Goal: Information Seeking & Learning: Find specific fact

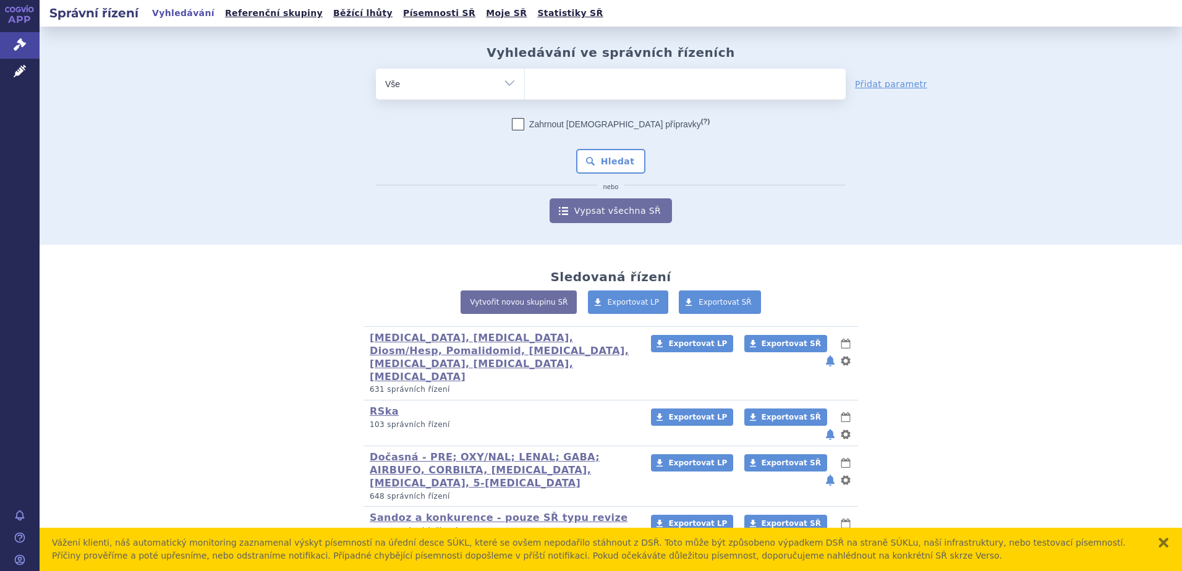
click at [590, 82] on ul at bounding box center [685, 82] width 321 height 26
click at [525, 82] on select at bounding box center [524, 83] width 1 height 31
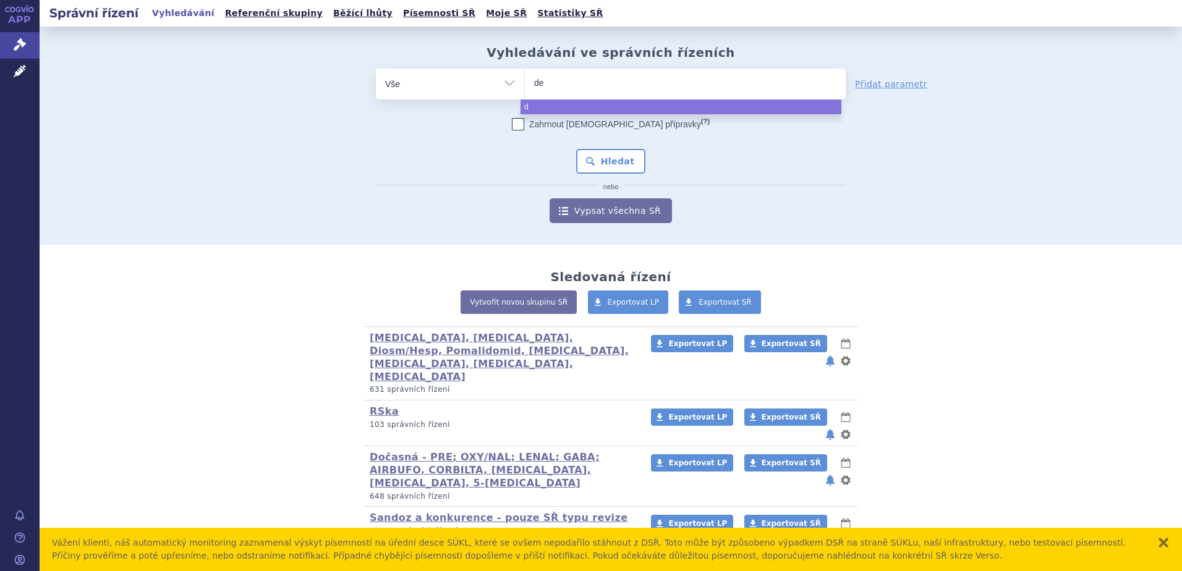
type input "den"
type input "denos"
type input "denosu"
type input "denosum"
type input "denosuma"
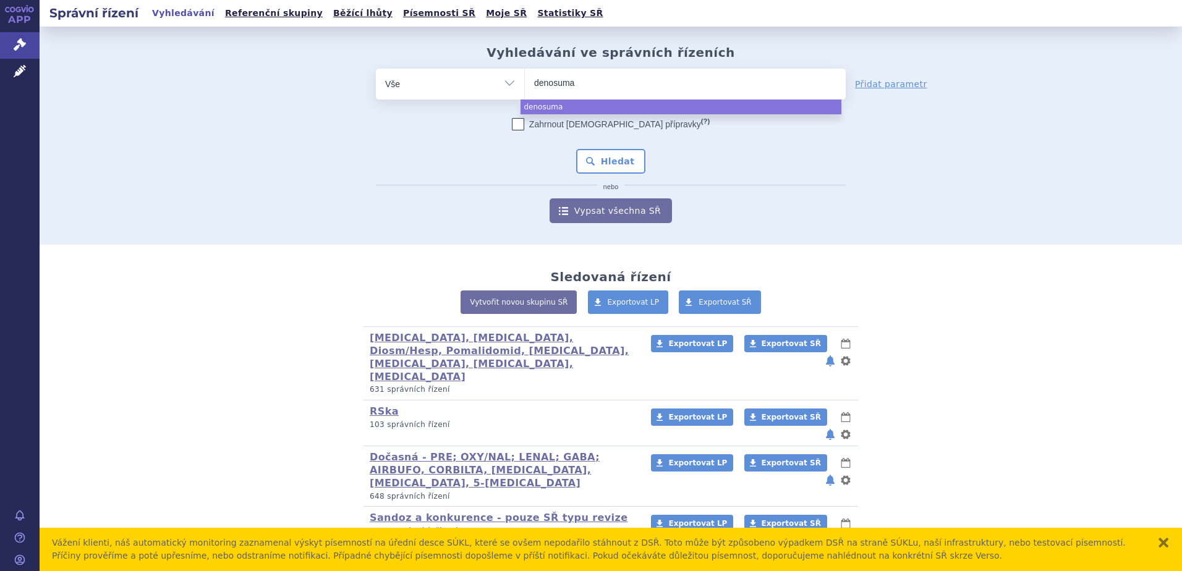
type input "denosumab"
select select "denosumab"
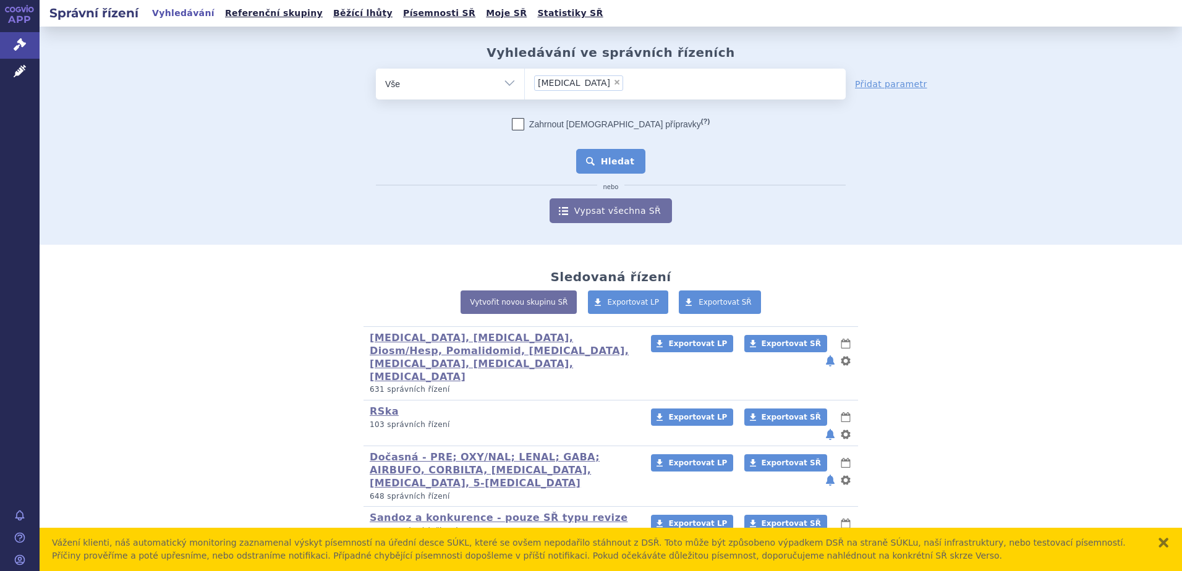
click at [606, 154] on button "Hledat" at bounding box center [611, 161] width 70 height 25
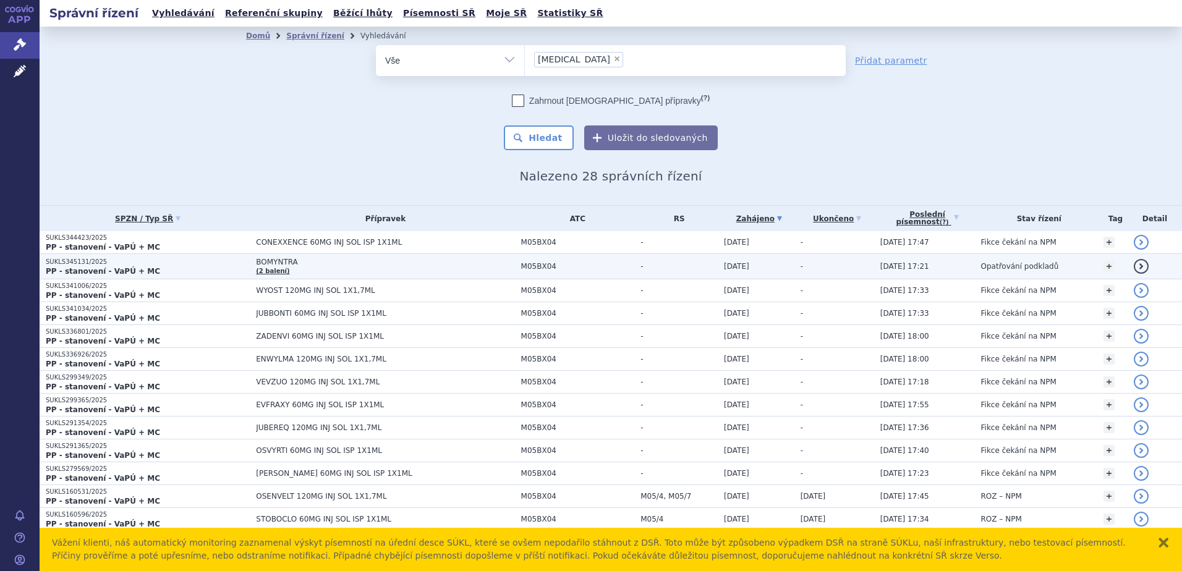
click at [286, 271] on td "BOMYNTRA (2 balení)" at bounding box center [382, 266] width 265 height 25
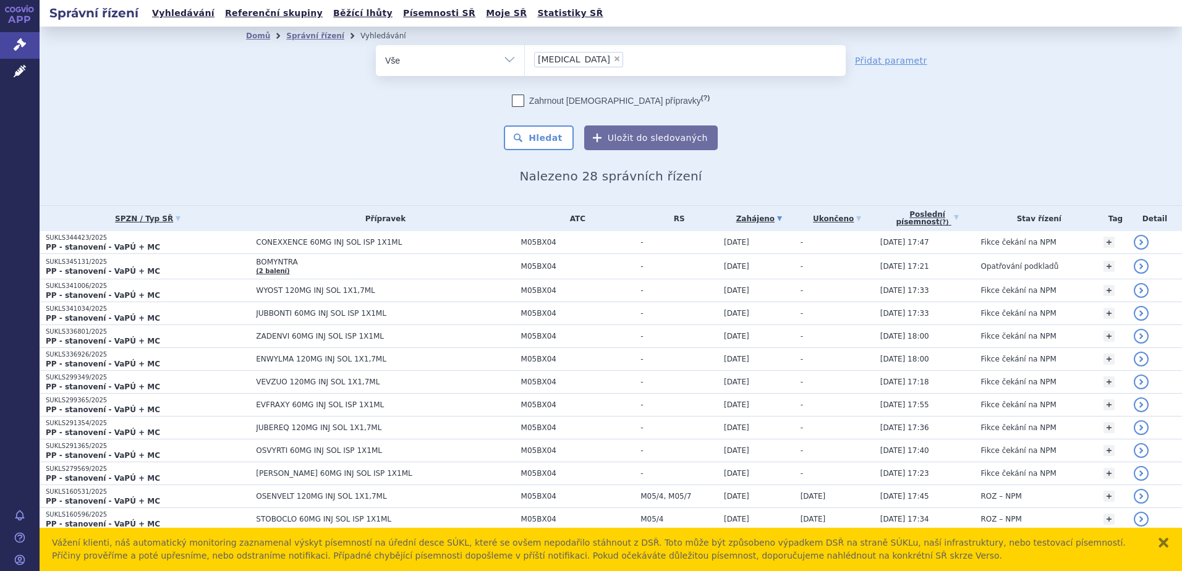
click at [613, 58] on span "×" at bounding box center [616, 58] width 7 height 7
click at [525, 58] on select "denosumab" at bounding box center [524, 59] width 1 height 31
select select
type input "B01AF03"
select select "B01AF03"
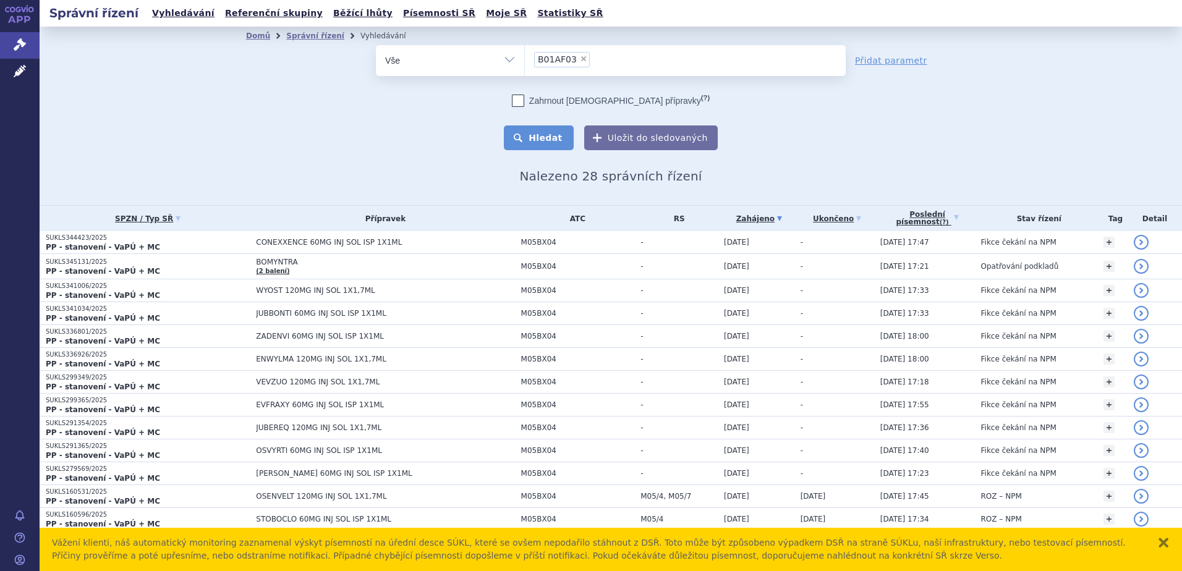
click at [532, 139] on button "Hledat" at bounding box center [539, 137] width 70 height 25
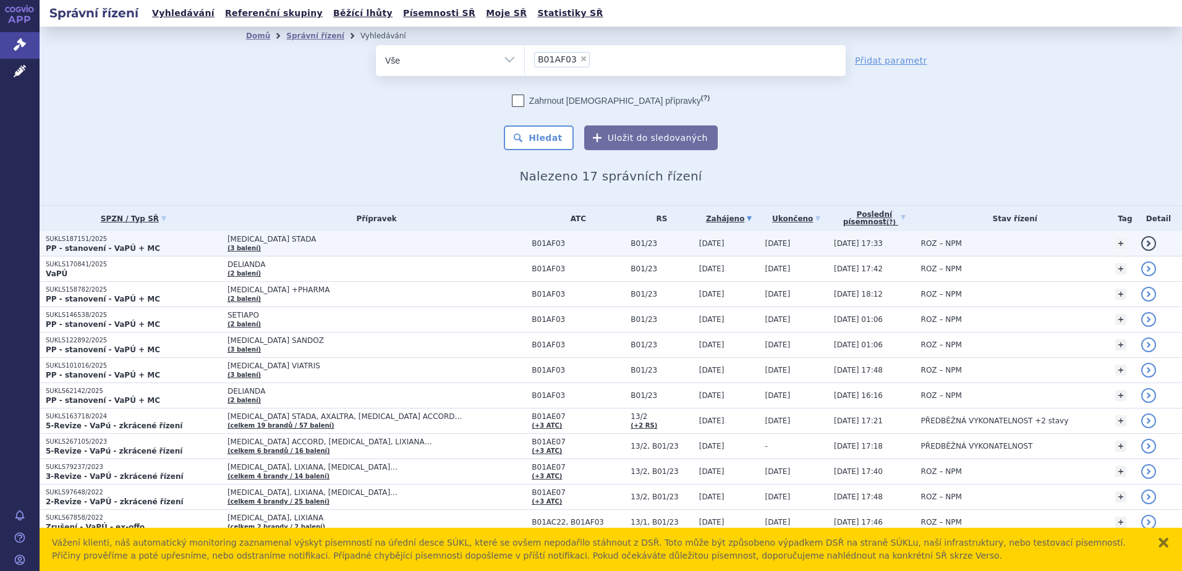
click at [266, 243] on span "[MEDICAL_DATA] STADA" at bounding box center [376, 239] width 298 height 9
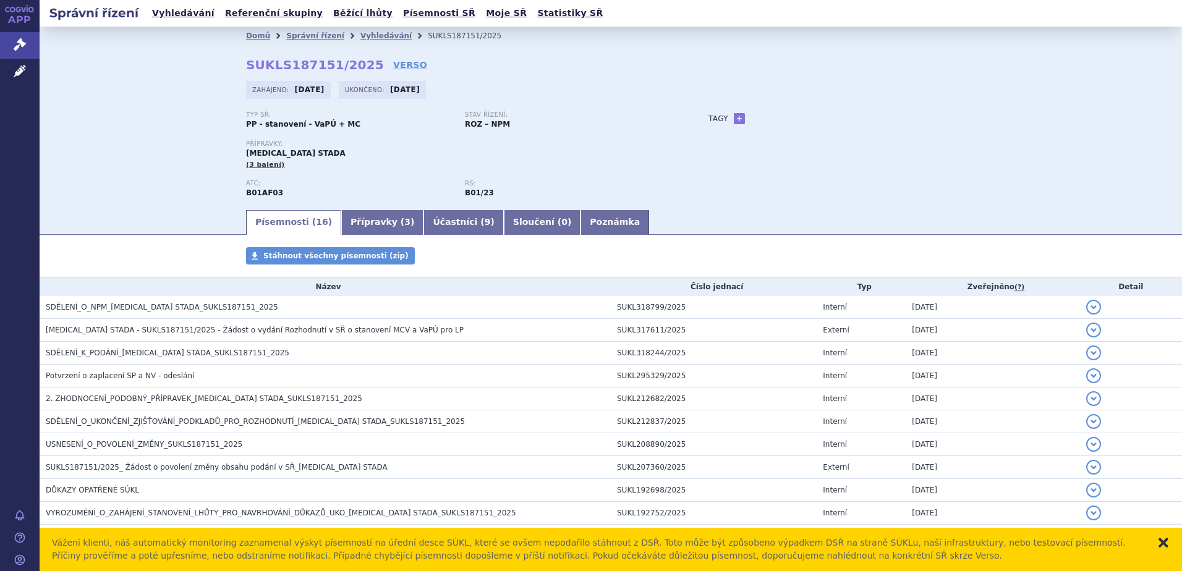
click at [1164, 545] on button "zavřít" at bounding box center [1163, 542] width 12 height 12
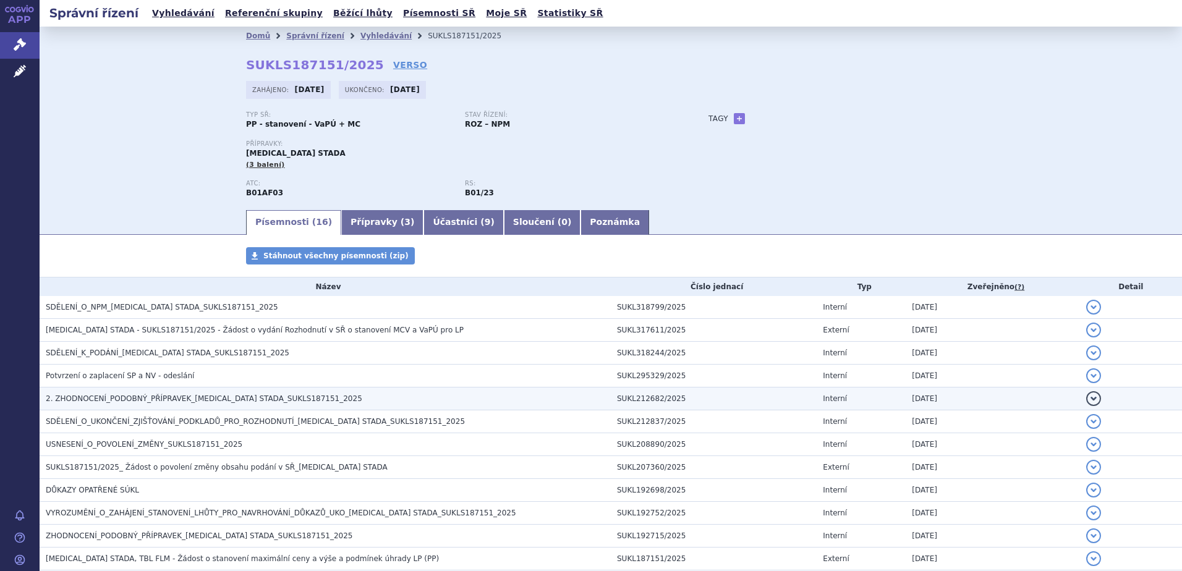
click at [105, 396] on span "2. ZHODNOCENÍ_PODOBNÝ_PŘÍPRAVEK_EDOXABAN STADA_SUKLS187151_2025" at bounding box center [204, 398] width 316 height 9
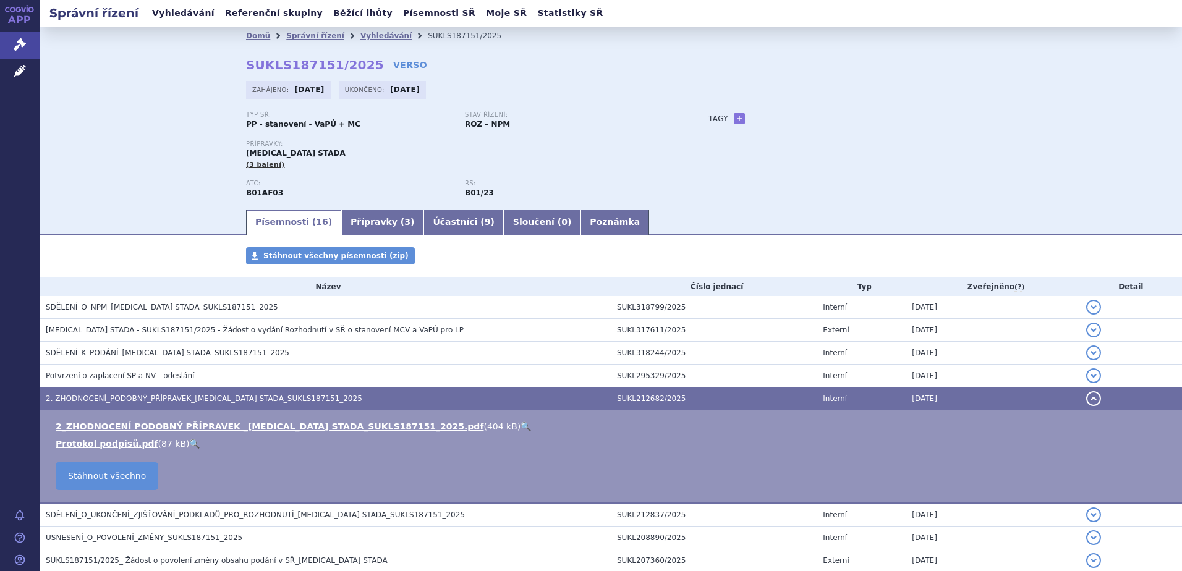
click at [520, 427] on link "🔍" at bounding box center [525, 426] width 11 height 10
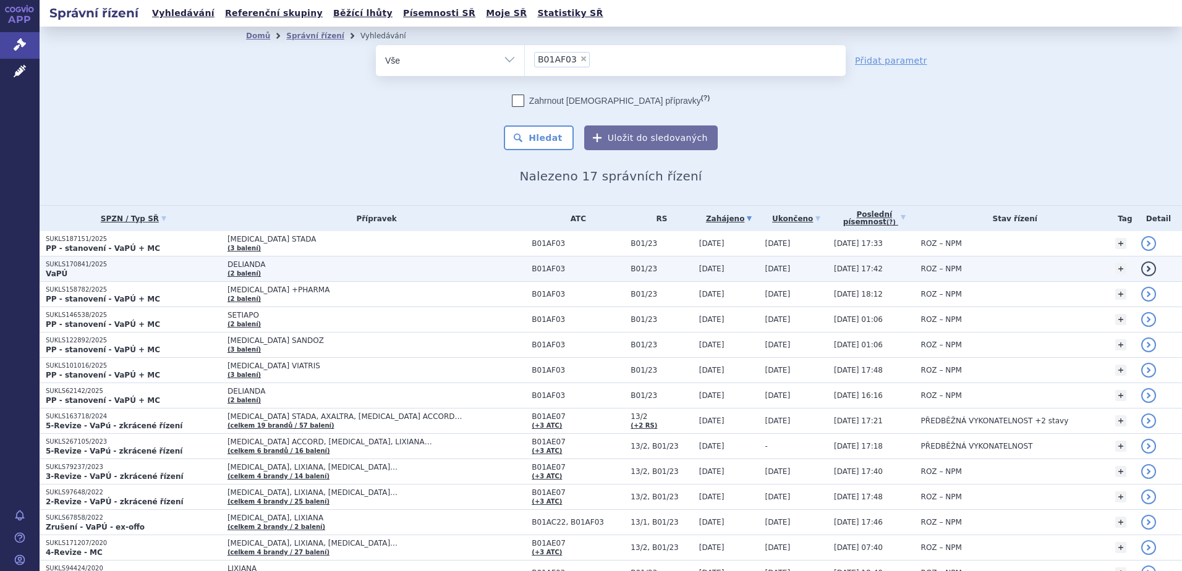
click at [116, 267] on p "SUKLS170841/2025" at bounding box center [134, 264] width 176 height 9
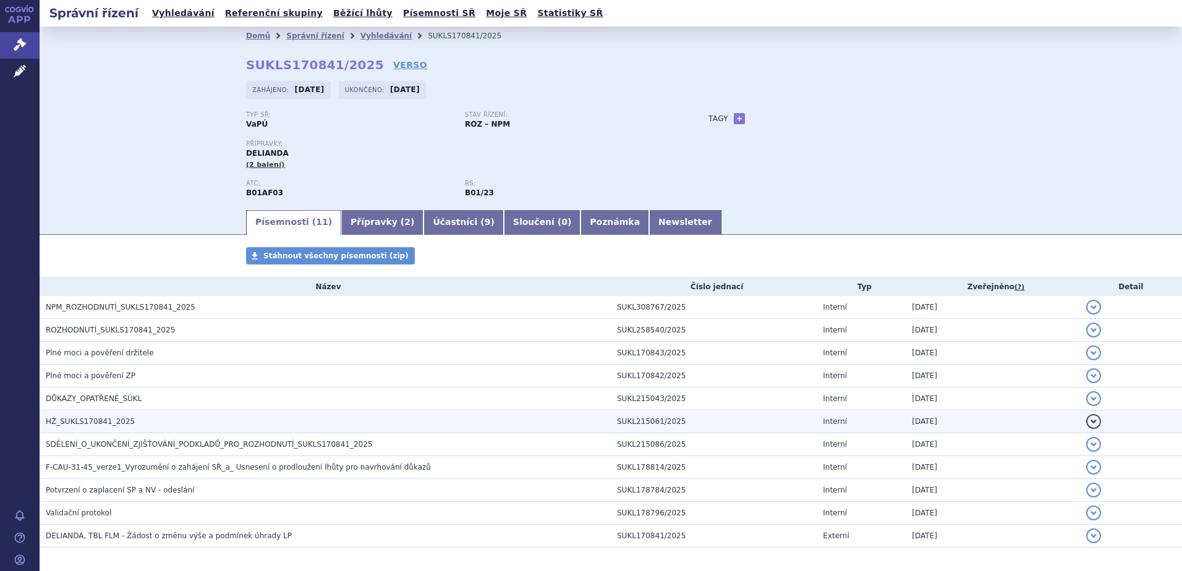
click at [95, 419] on span "HZ_SUKLS170841_2025" at bounding box center [90, 421] width 89 height 9
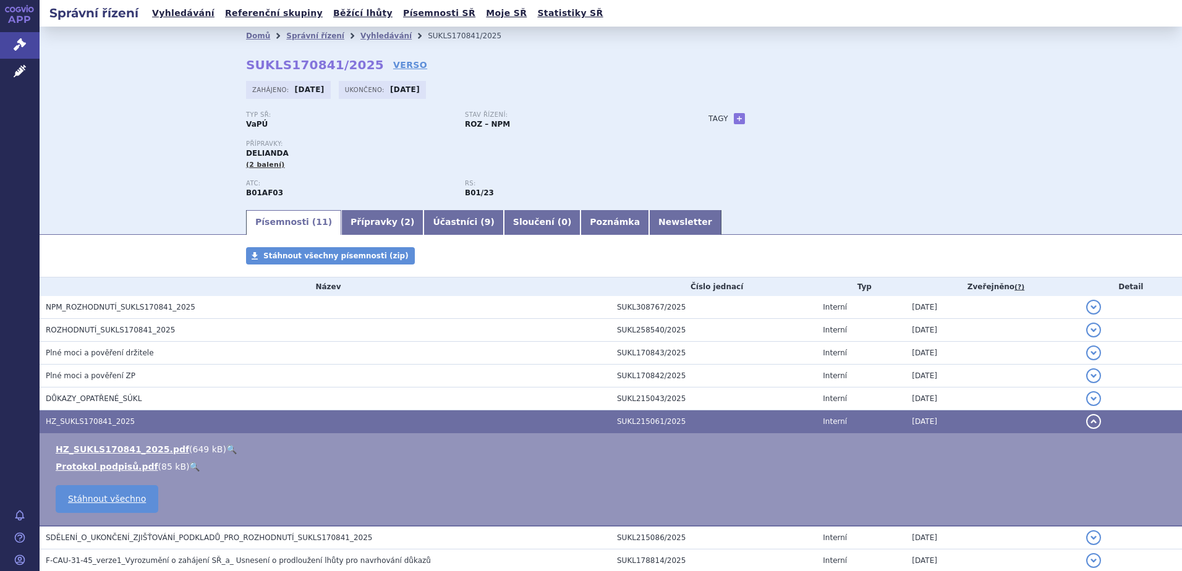
click at [226, 447] on link "🔍" at bounding box center [231, 449] width 11 height 10
